Goal: Information Seeking & Learning: Learn about a topic

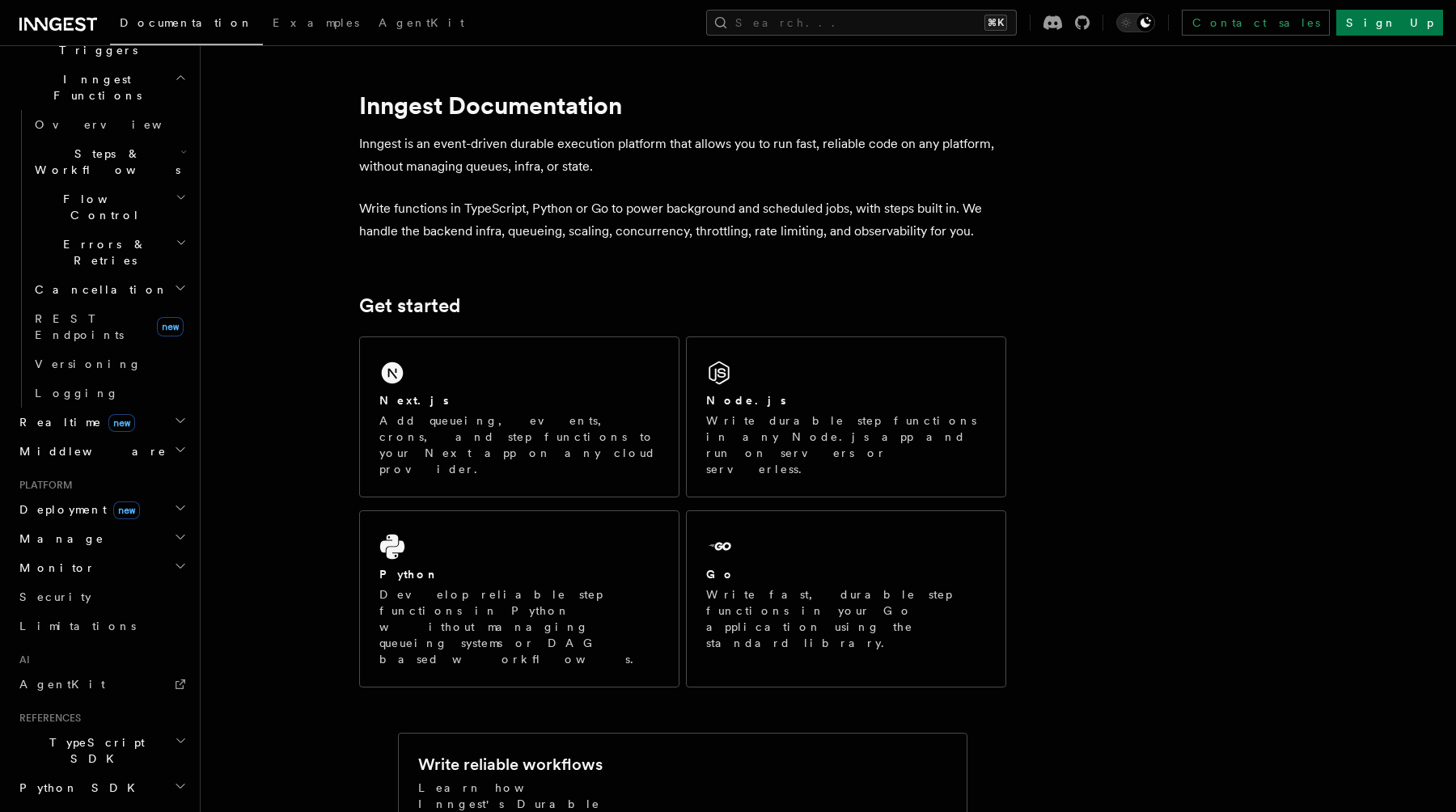
scroll to position [515, 0]
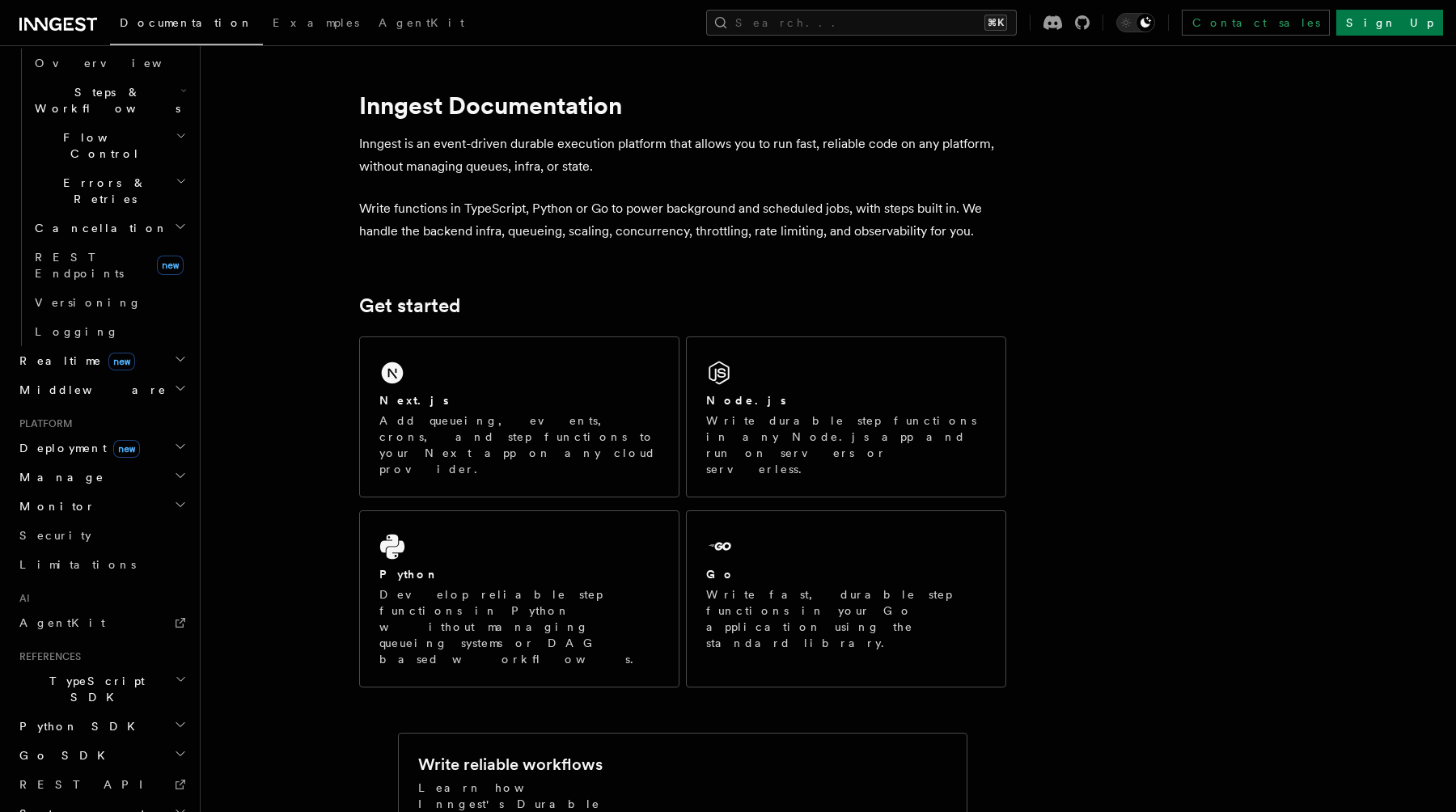
click at [180, 440] on icon "button" at bounding box center [180, 445] width 13 height 13
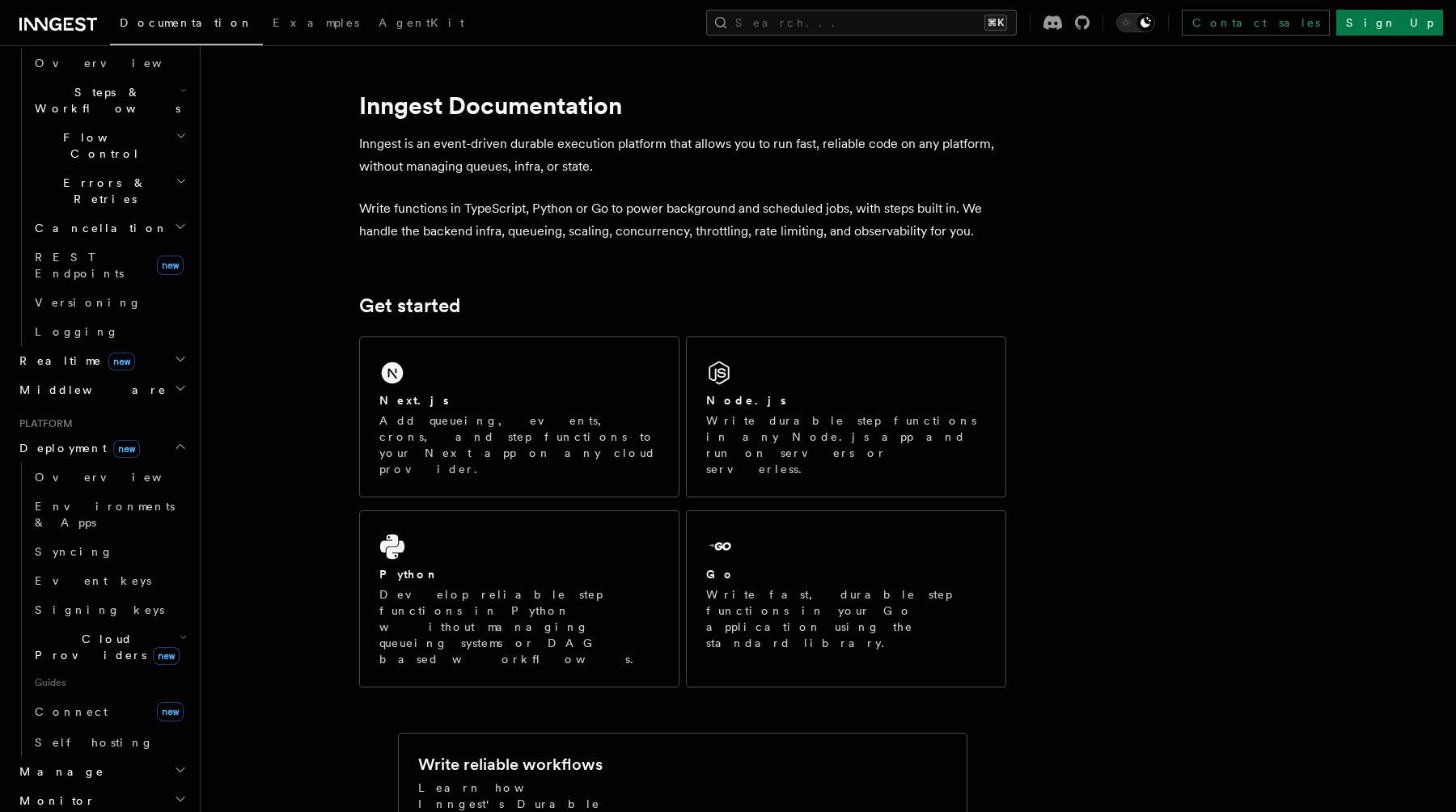
click at [180, 440] on icon "button" at bounding box center [180, 445] width 13 height 13
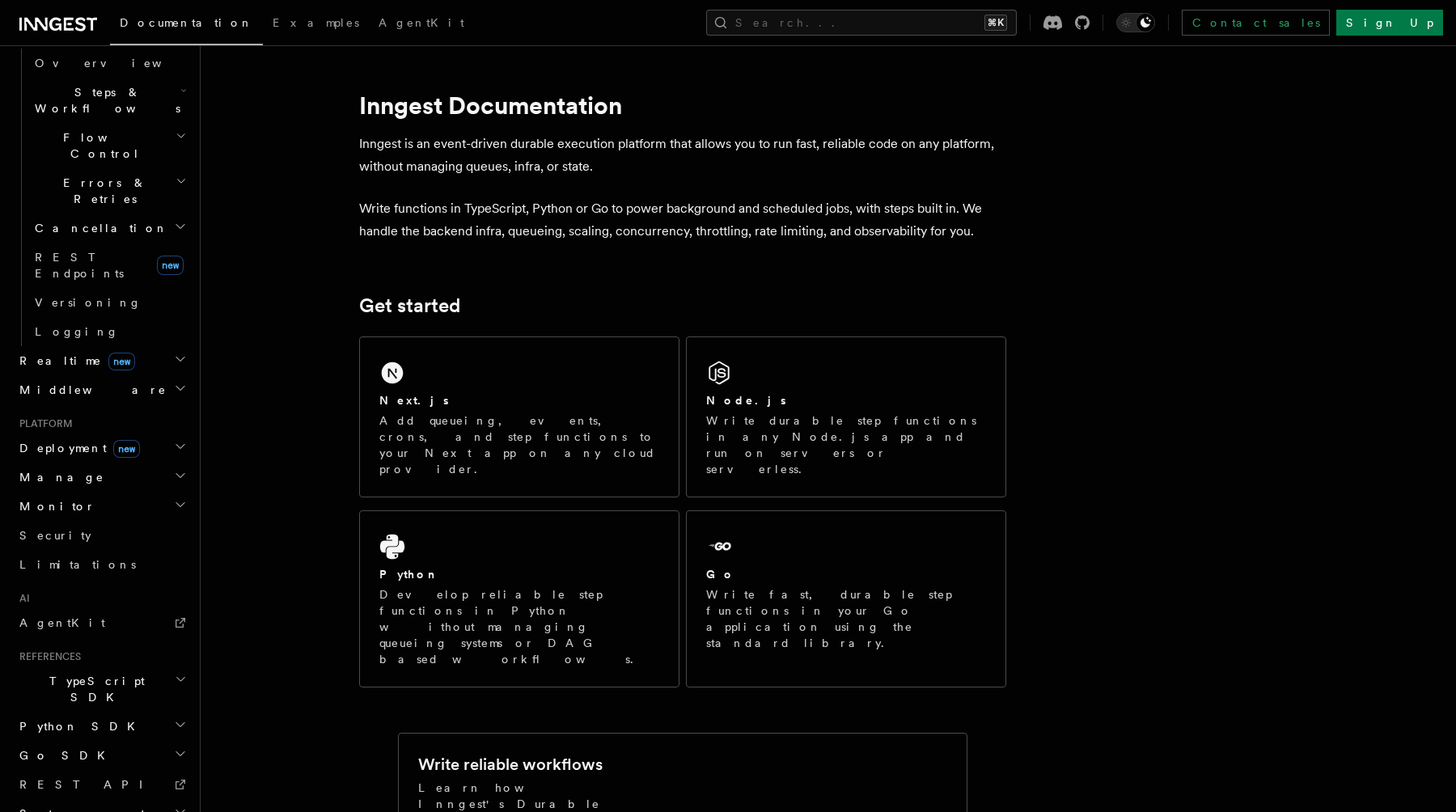
click at [181, 498] on icon "button" at bounding box center [180, 504] width 13 height 13
click at [179, 498] on icon "button" at bounding box center [180, 504] width 13 height 13
